Goal: Find specific page/section: Find specific page/section

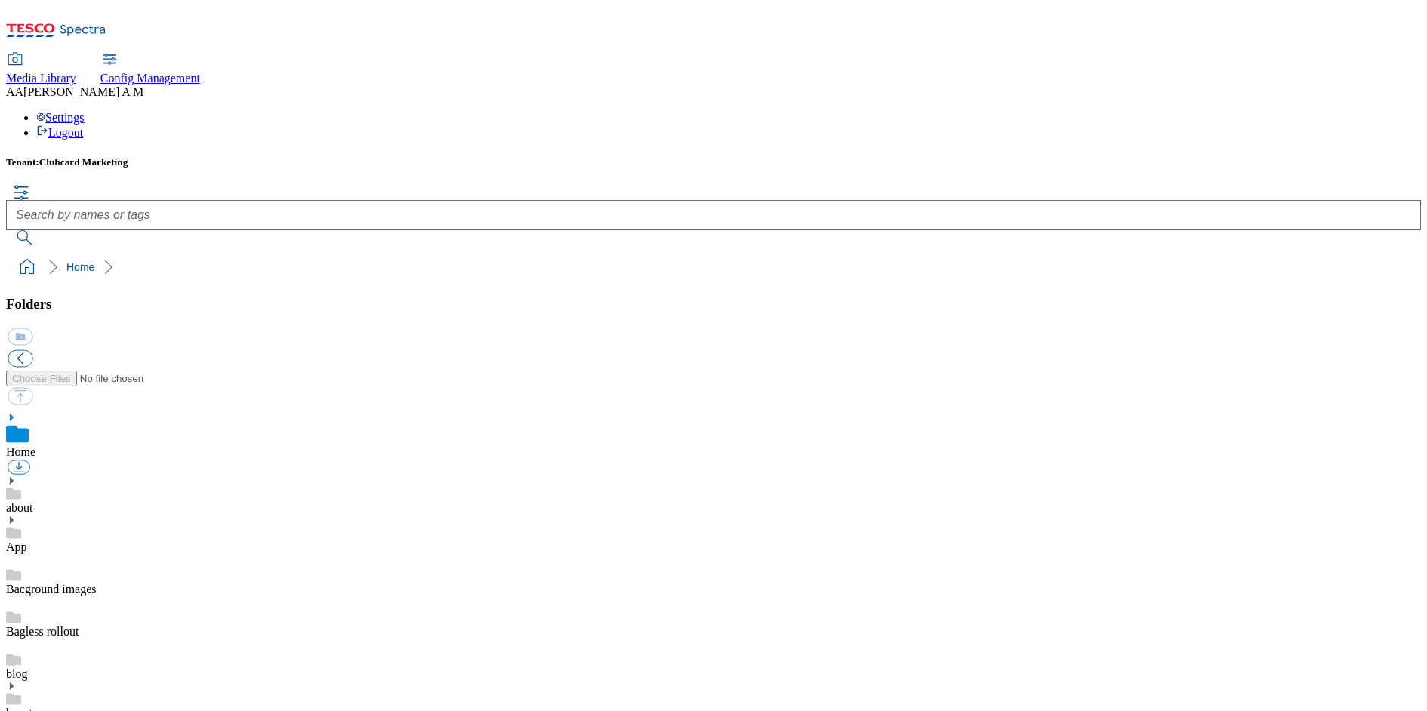
scroll to position [621, 0]
